Goal: Navigation & Orientation: Find specific page/section

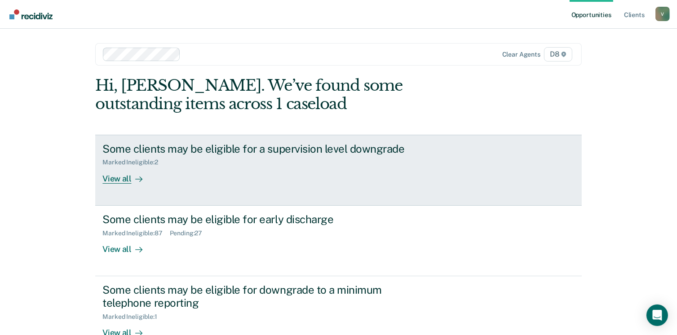
click at [124, 177] on div "View all" at bounding box center [127, 175] width 50 height 18
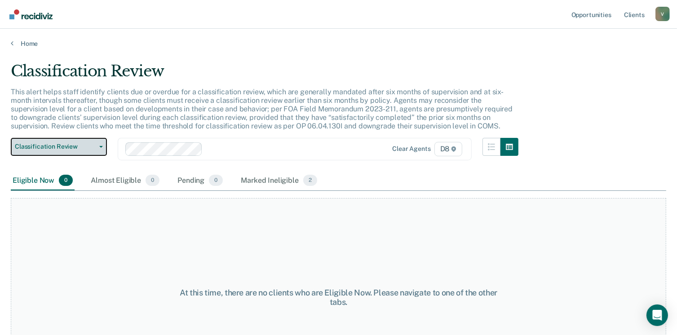
click at [86, 153] on button "Classification Review" at bounding box center [59, 147] width 96 height 18
click at [26, 43] on link "Home" at bounding box center [338, 44] width 655 height 8
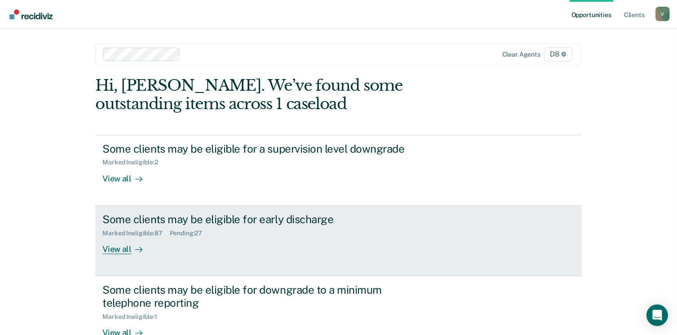
click at [117, 243] on div "View all" at bounding box center [127, 246] width 50 height 18
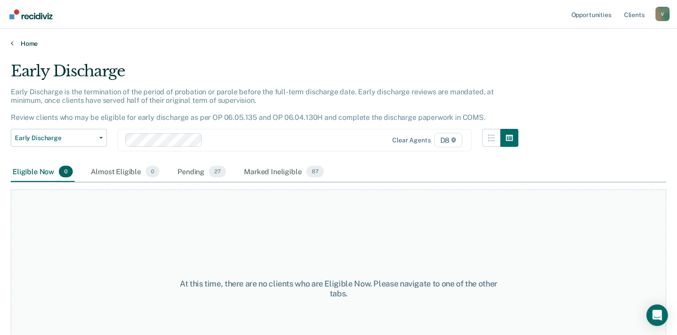
click at [25, 43] on link "Home" at bounding box center [338, 44] width 655 height 8
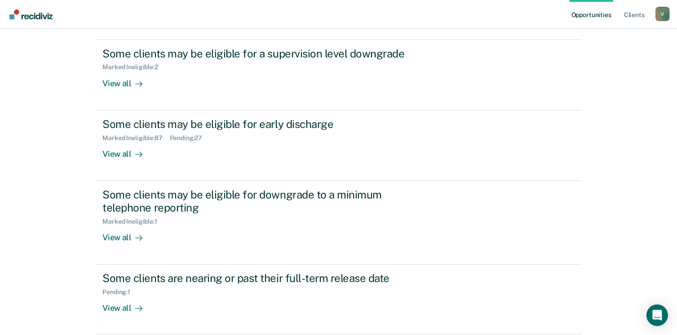
scroll to position [118, 0]
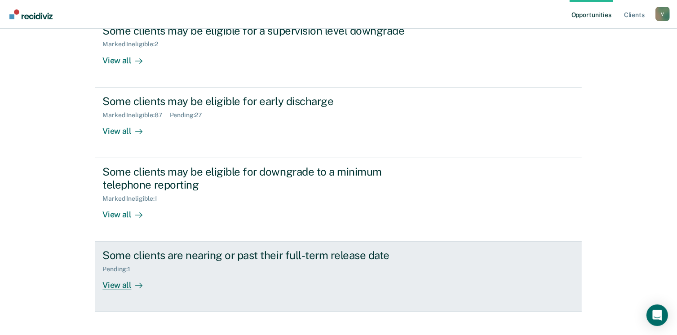
click at [118, 285] on div "View all" at bounding box center [127, 282] width 50 height 18
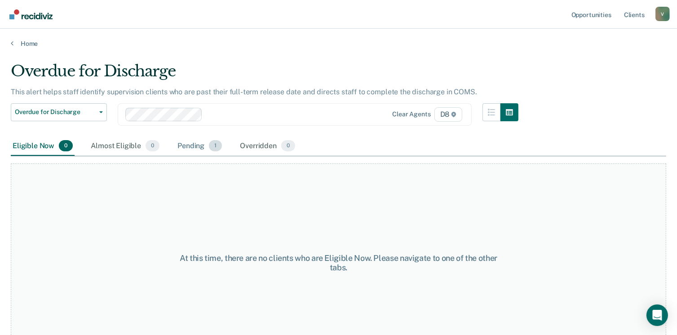
click at [192, 144] on div "Pending 1" at bounding box center [200, 146] width 48 height 20
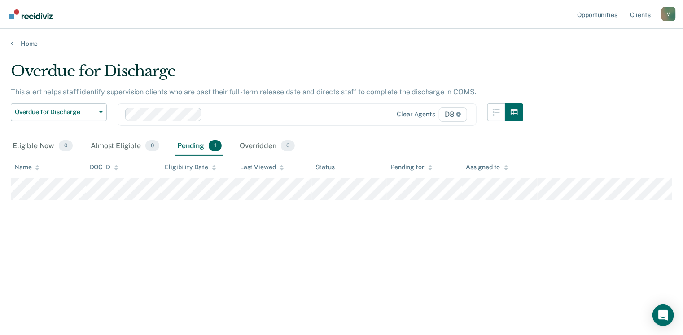
drag, startPoint x: 18, startPoint y: 40, endPoint x: 5, endPoint y: 40, distance: 12.6
click at [5, 40] on div "Home" at bounding box center [341, 38] width 683 height 19
click at [21, 43] on link "Home" at bounding box center [342, 44] width 662 height 8
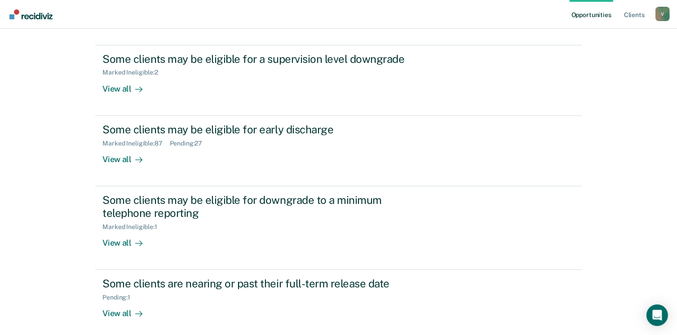
scroll to position [89, 0]
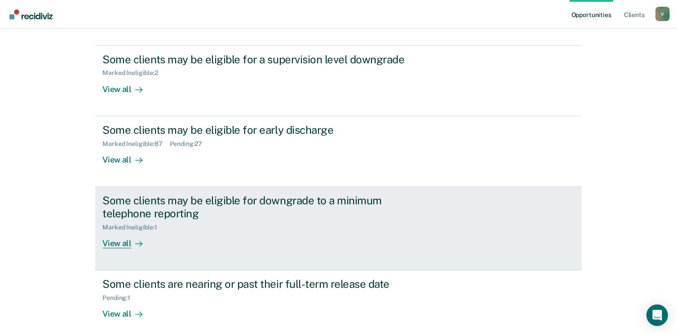
click at [109, 245] on div "View all" at bounding box center [127, 240] width 50 height 18
